Goal: Transaction & Acquisition: Subscribe to service/newsletter

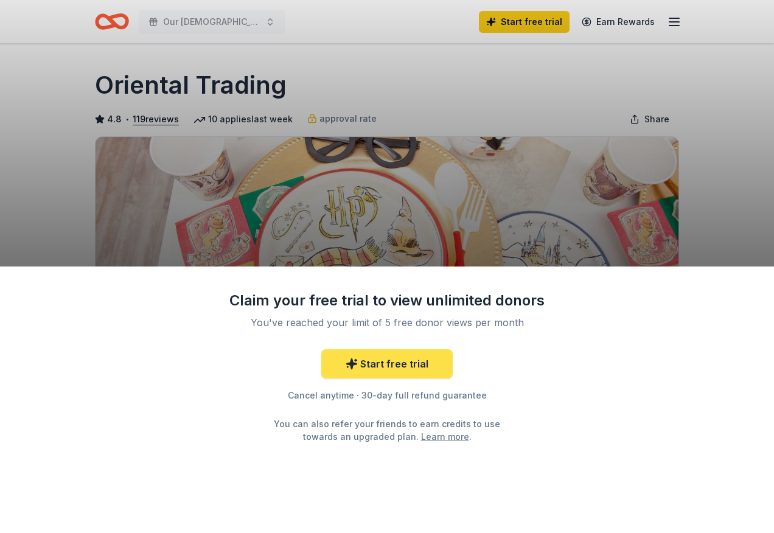
click at [381, 365] on link "Start free trial" at bounding box center [386, 363] width 131 height 29
